Goal: Check status: Check status

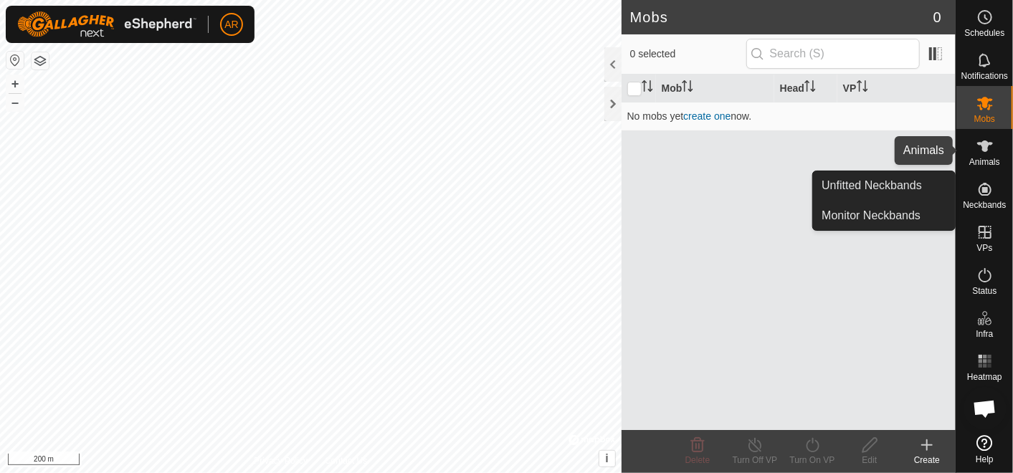
click at [984, 158] on span "Animals" at bounding box center [984, 162] width 31 height 9
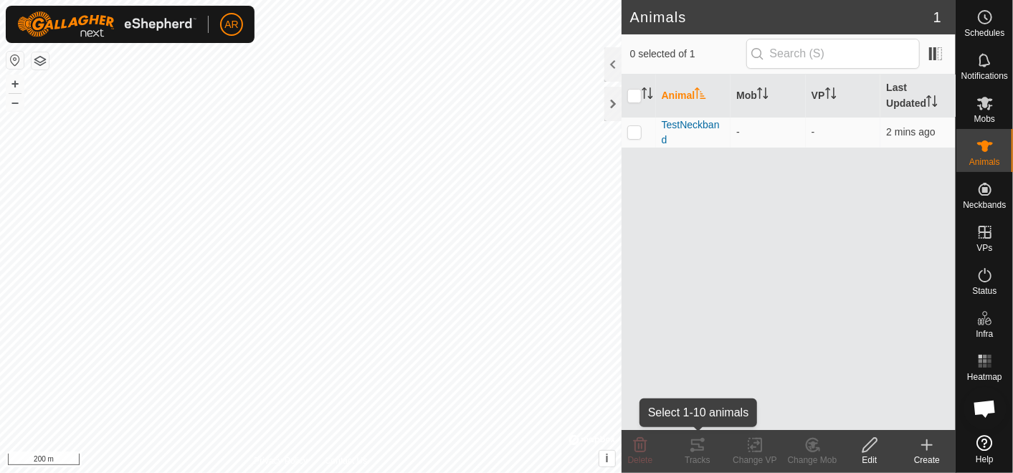
click at [698, 452] on icon at bounding box center [697, 445] width 17 height 17
click at [635, 131] on p-checkbox at bounding box center [634, 131] width 14 height 11
checkbox input "true"
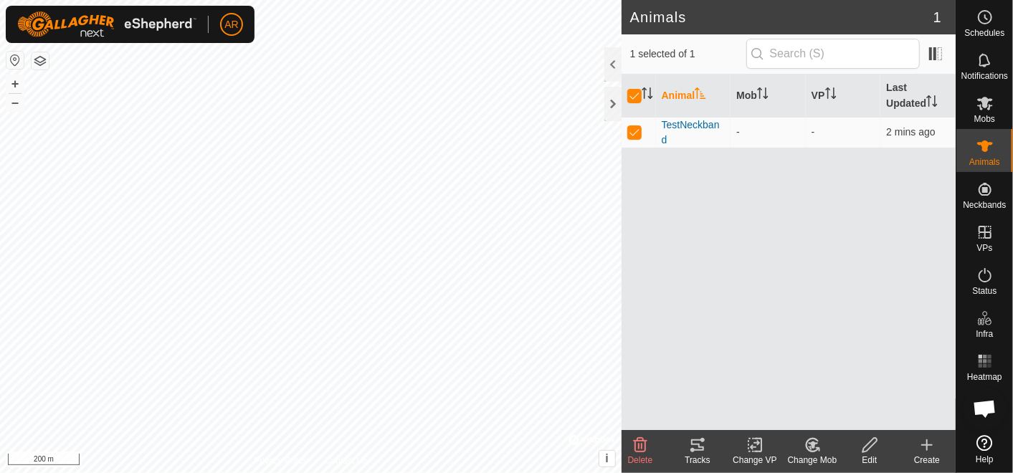
click at [694, 459] on div "Tracks" at bounding box center [697, 460] width 57 height 13
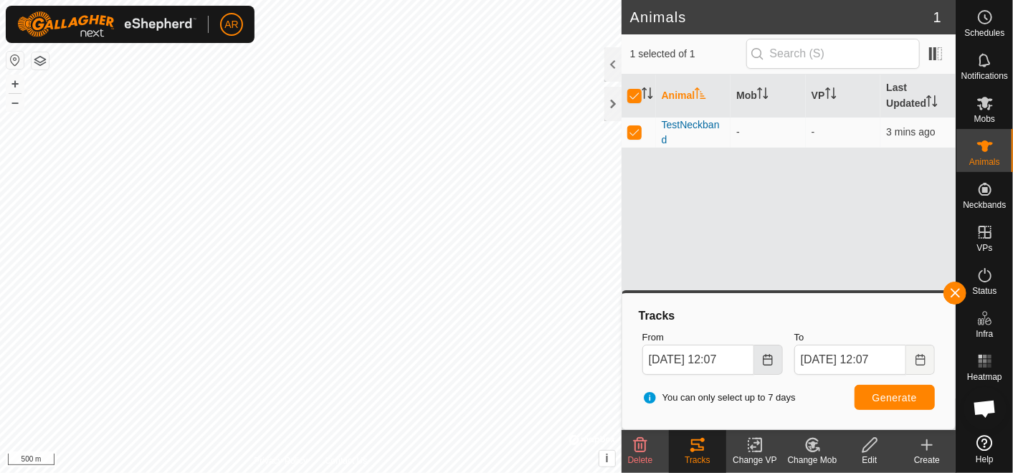
click at [770, 361] on icon "Choose Date" at bounding box center [767, 359] width 11 height 11
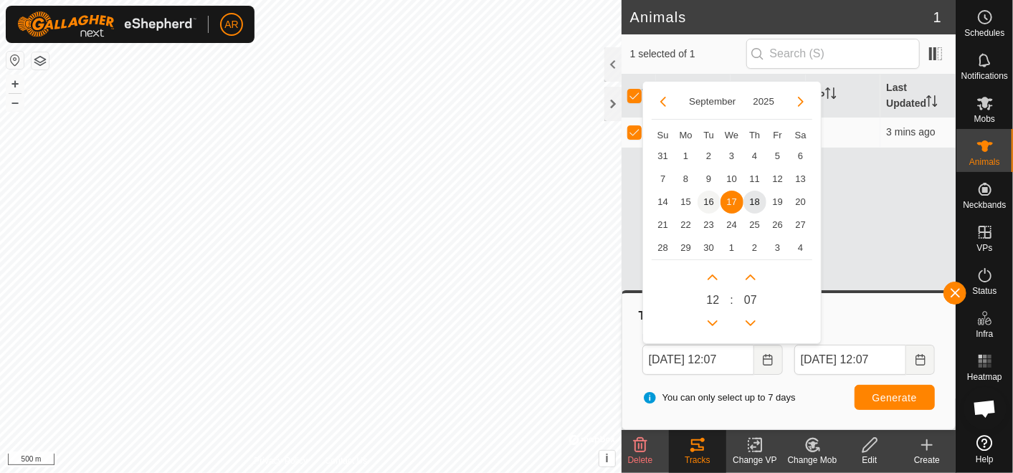
click at [708, 199] on span "16" at bounding box center [709, 202] width 23 height 23
type input "[DATE] 12:07"
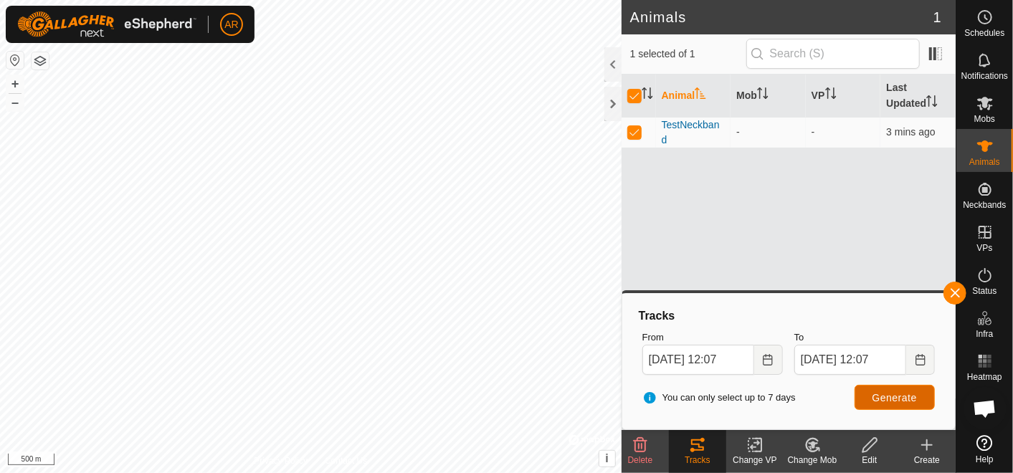
click at [889, 396] on span "Generate" at bounding box center [895, 397] width 44 height 11
